Goal: Use online tool/utility: Utilize a website feature to perform a specific function

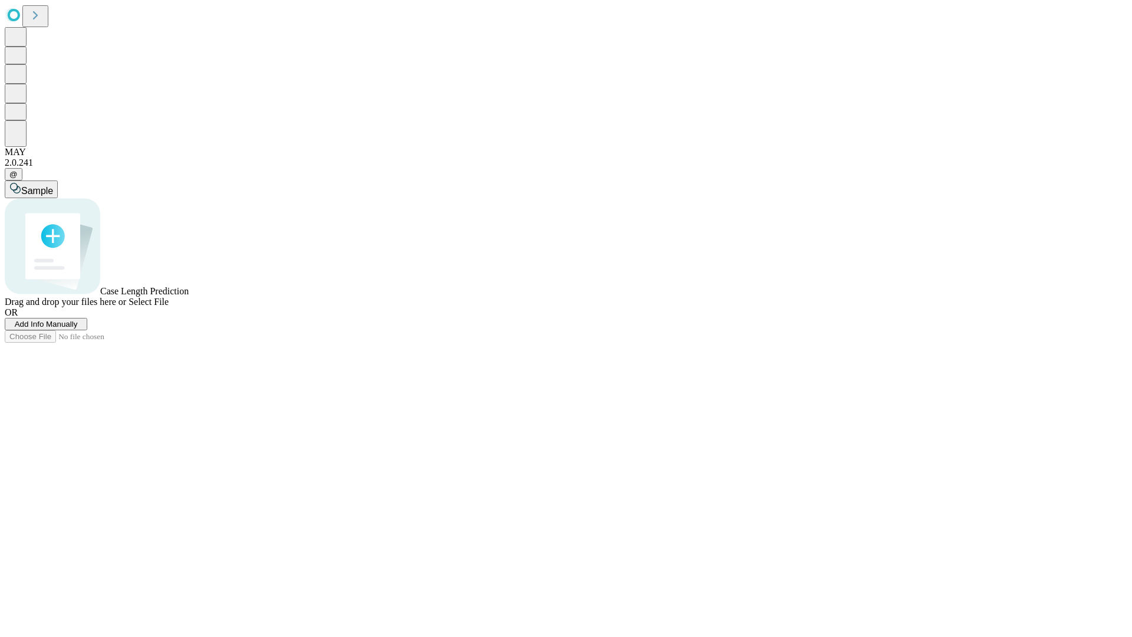
click at [169, 306] on span "Select File" at bounding box center [148, 301] width 40 height 10
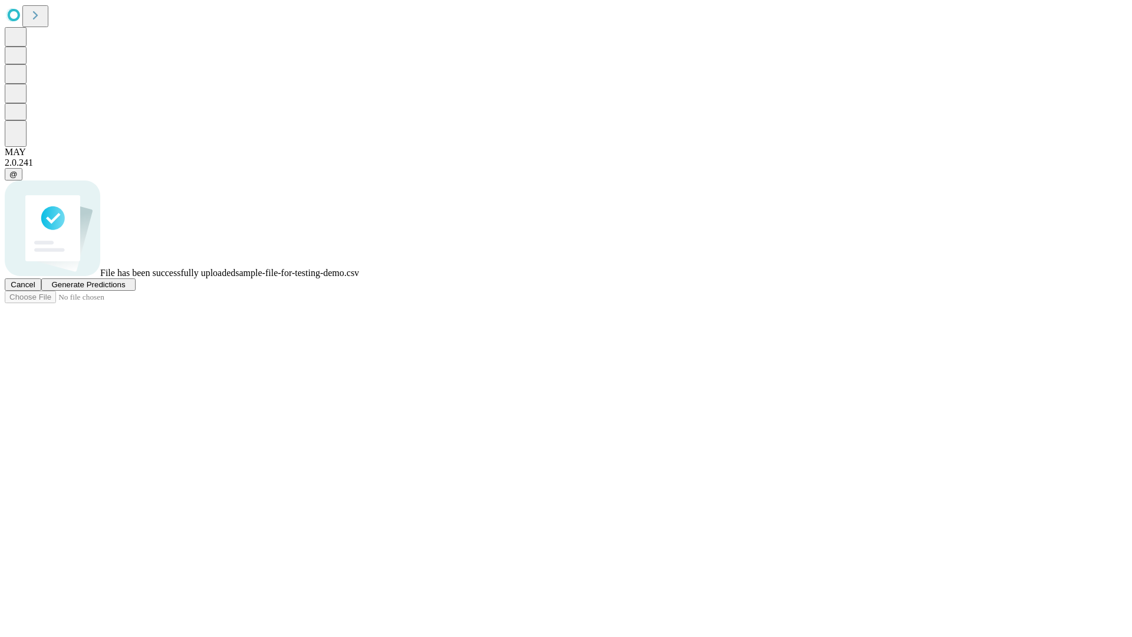
click at [125, 289] on span "Generate Predictions" at bounding box center [88, 284] width 74 height 9
